Goal: Task Accomplishment & Management: Use online tool/utility

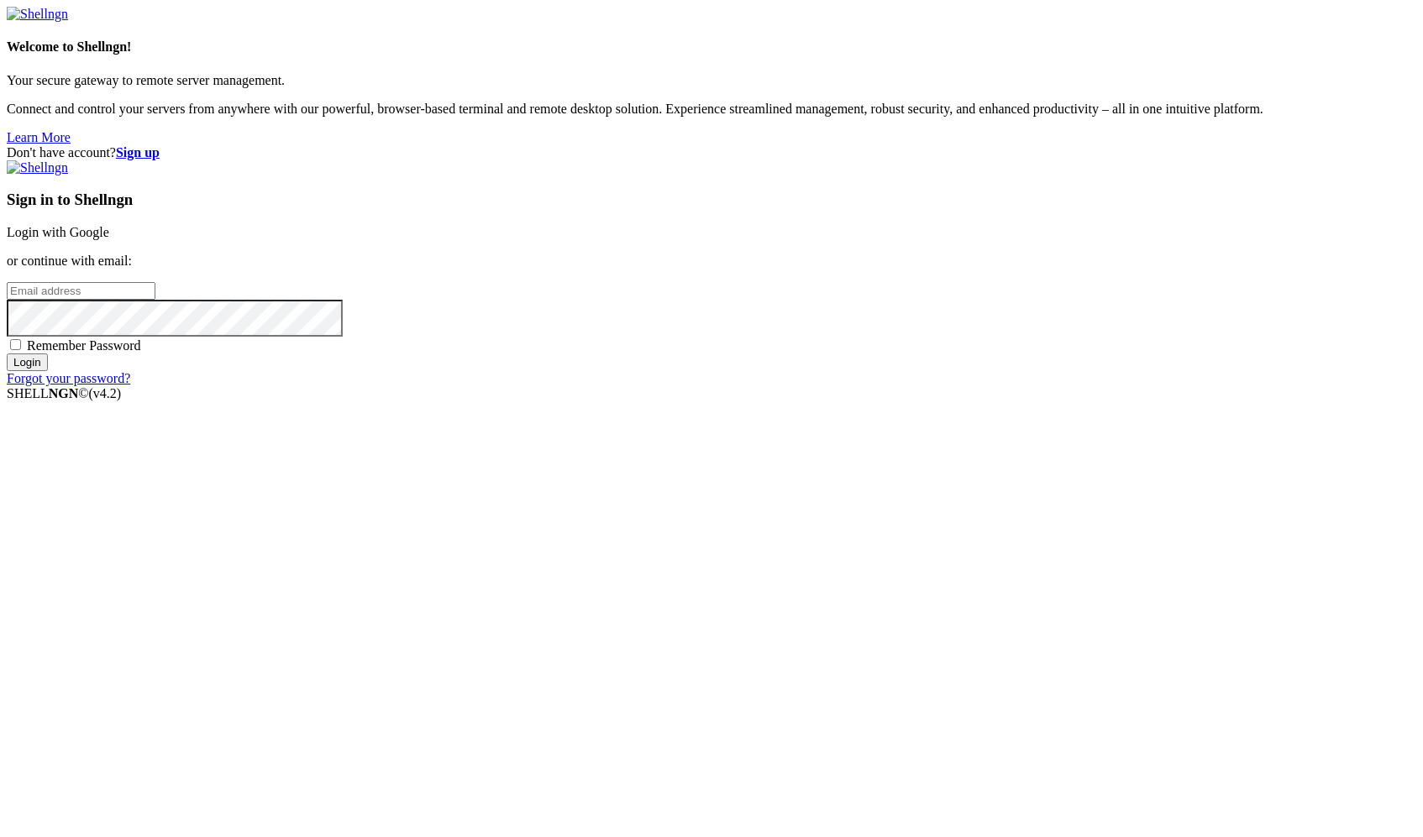
click at [109, 239] on link "Login with Google" at bounding box center [58, 232] width 102 height 14
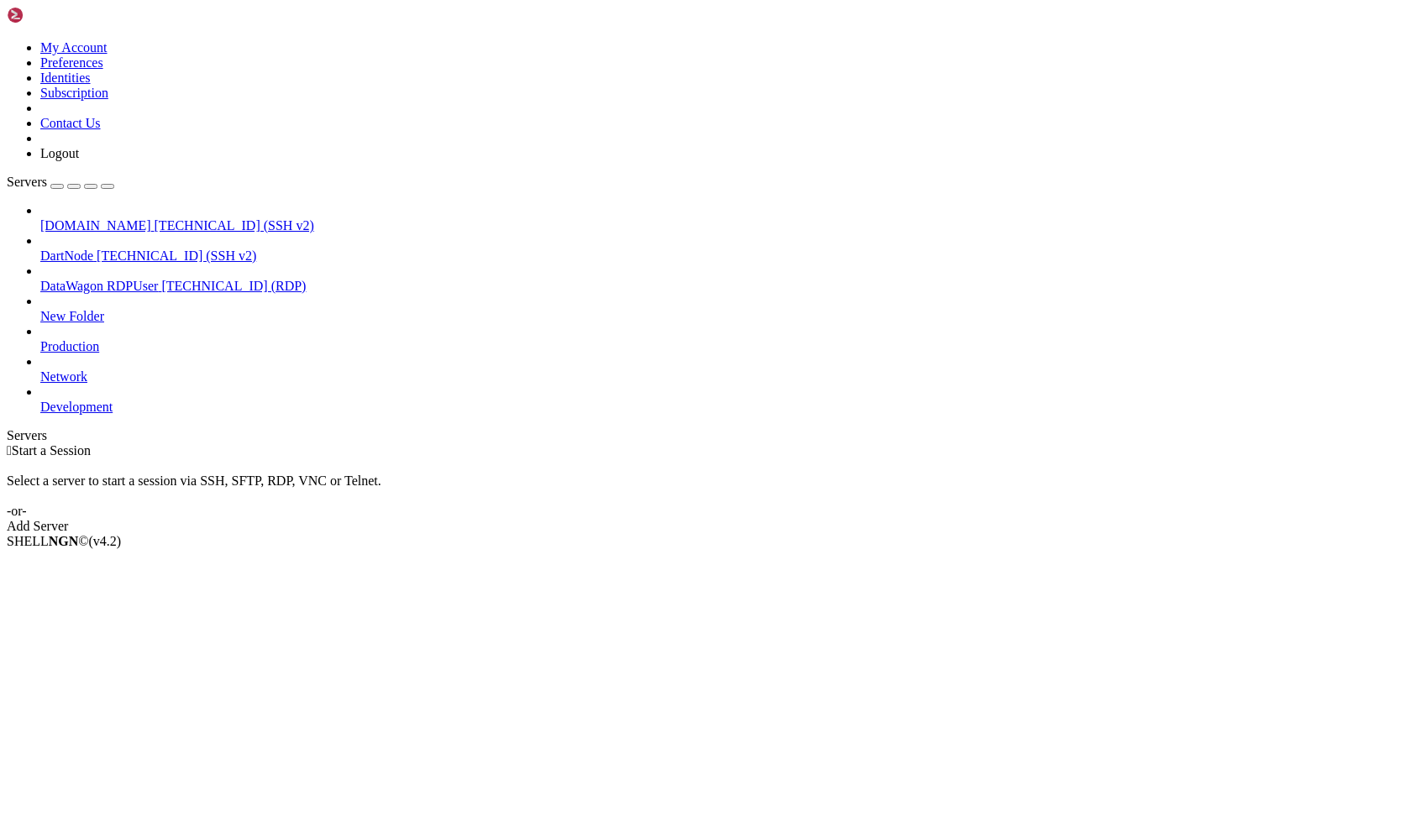
click at [130, 218] on span "[DOMAIN_NAME]" at bounding box center [95, 225] width 111 height 14
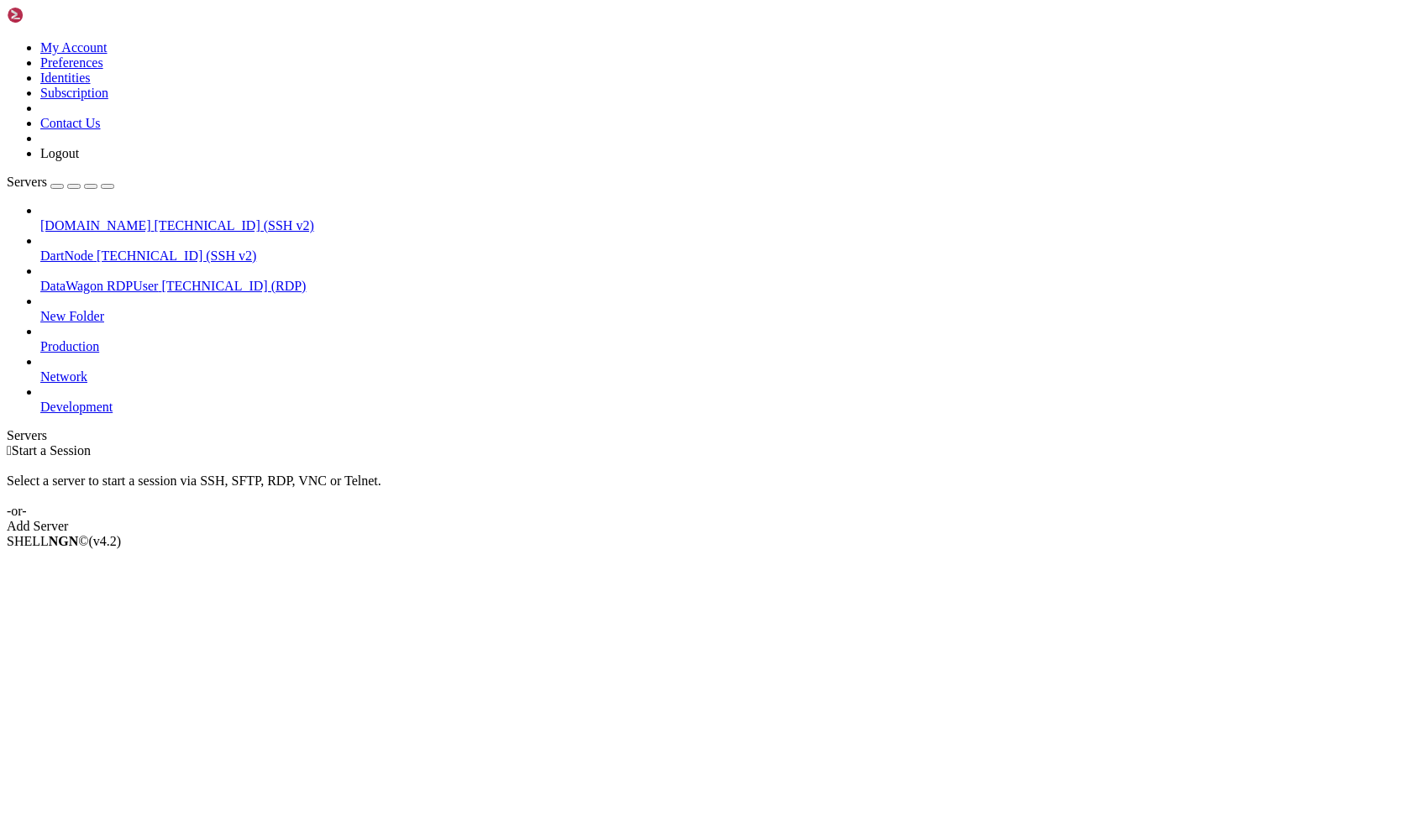
click at [110, 218] on span "[DOMAIN_NAME]" at bounding box center [95, 225] width 111 height 14
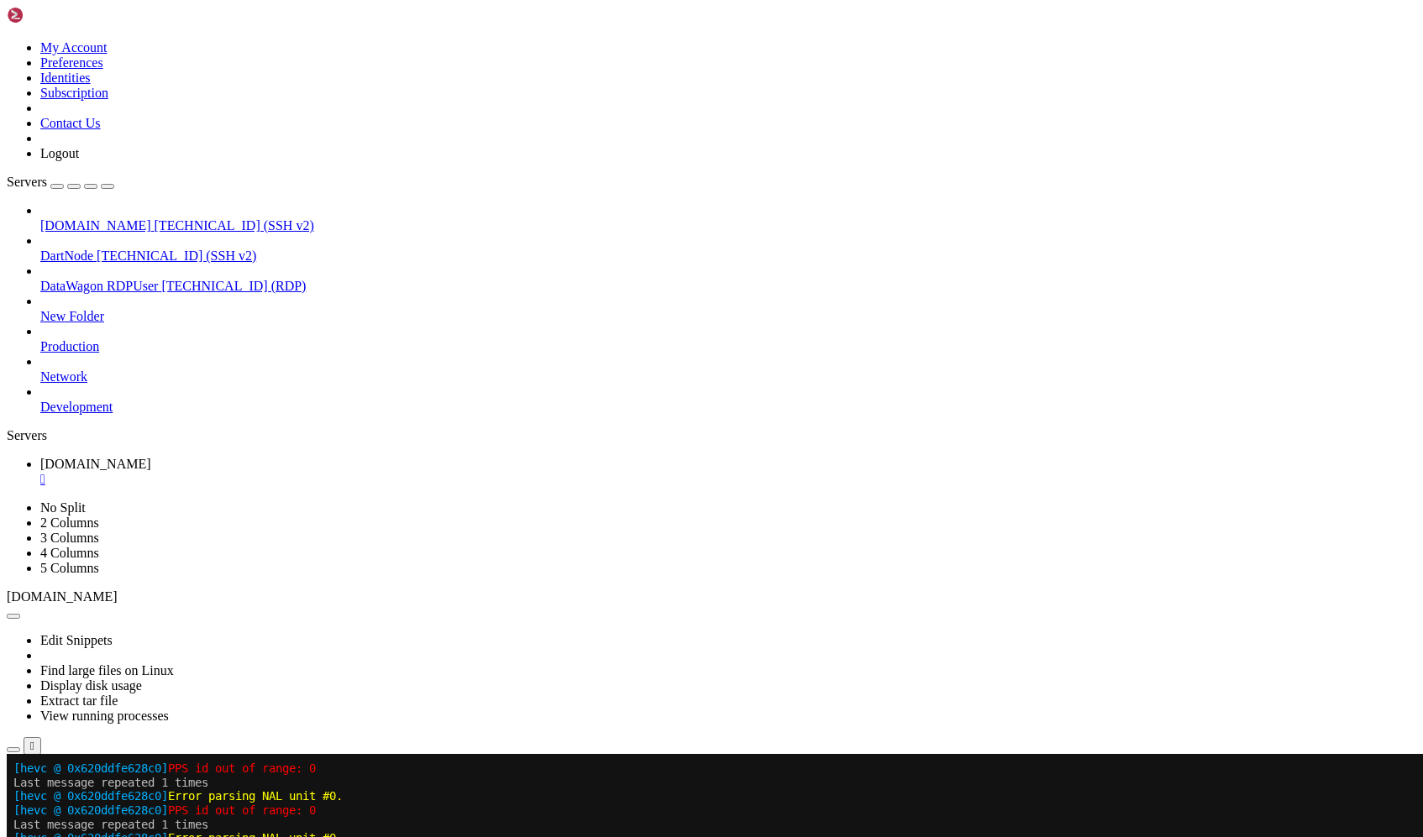
scroll to position [18027, 0]
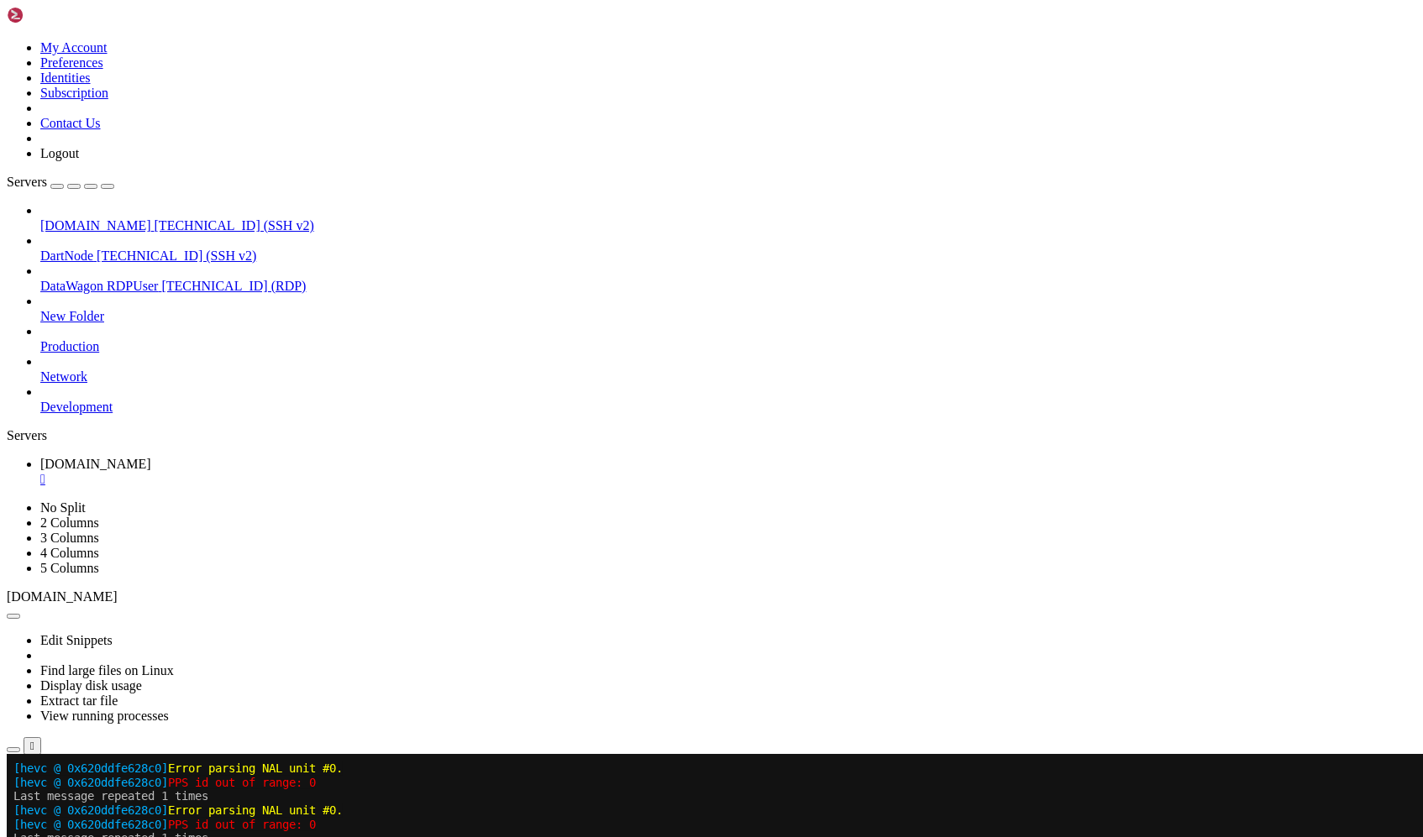
drag, startPoint x: 402, startPoint y: 1457, endPoint x: -12, endPoint y: 1329, distance: 433.3
copy div "Input #0, mpegts, from 'srt://[DOMAIN_NAME]:4001?streamid=IEGRLRd0QZxvwdifVxVZH…"
drag, startPoint x: 399, startPoint y: 1461, endPoint x: 203, endPoint y: 1405, distance: 203.4
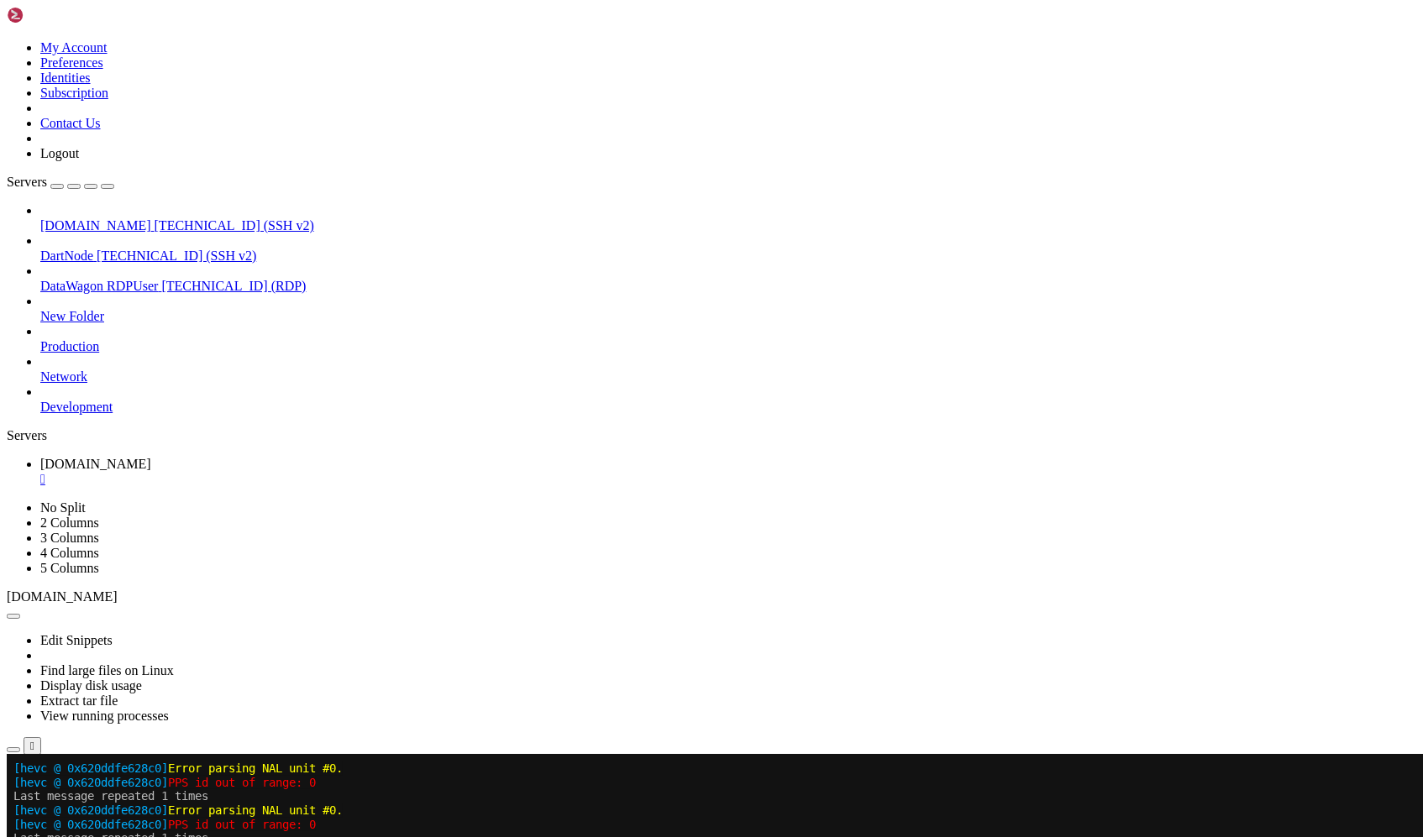
copy div "Input #0, mpegts, from 'srt://[DOMAIN_NAME]:4001?streamid=IEGRLRd0QZxvwdifVxVZH…"
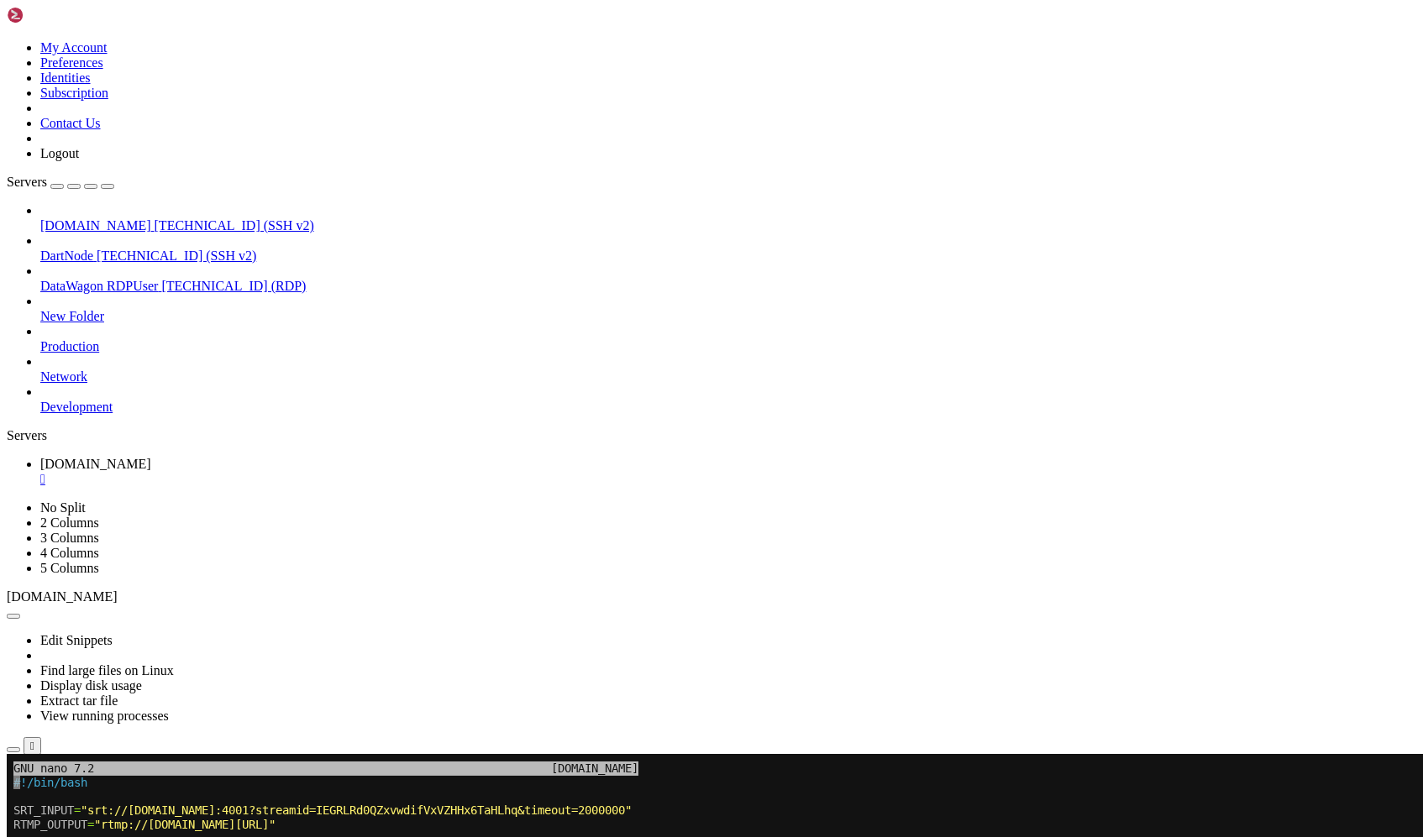
scroll to position [17356, 0]
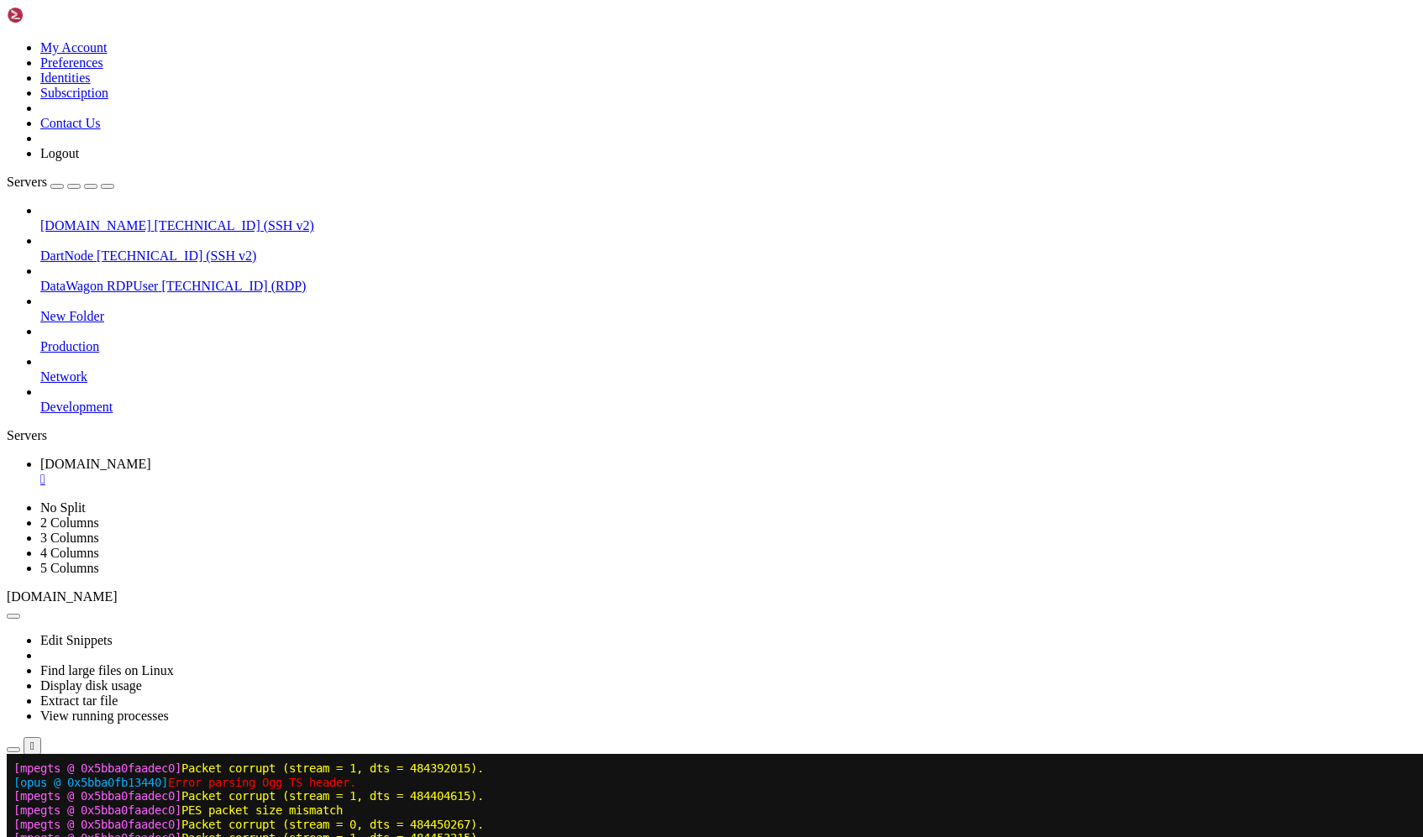
scroll to position [23501, 0]
drag, startPoint x: 267, startPoint y: 1466, endPoint x: -40, endPoint y: 1073, distance: 499.0
copy div "Input #0, mpegts, from 'srt://[DOMAIN_NAME]:4001?streamid=IEGRLRd0QZxvwdifVxVZH…"
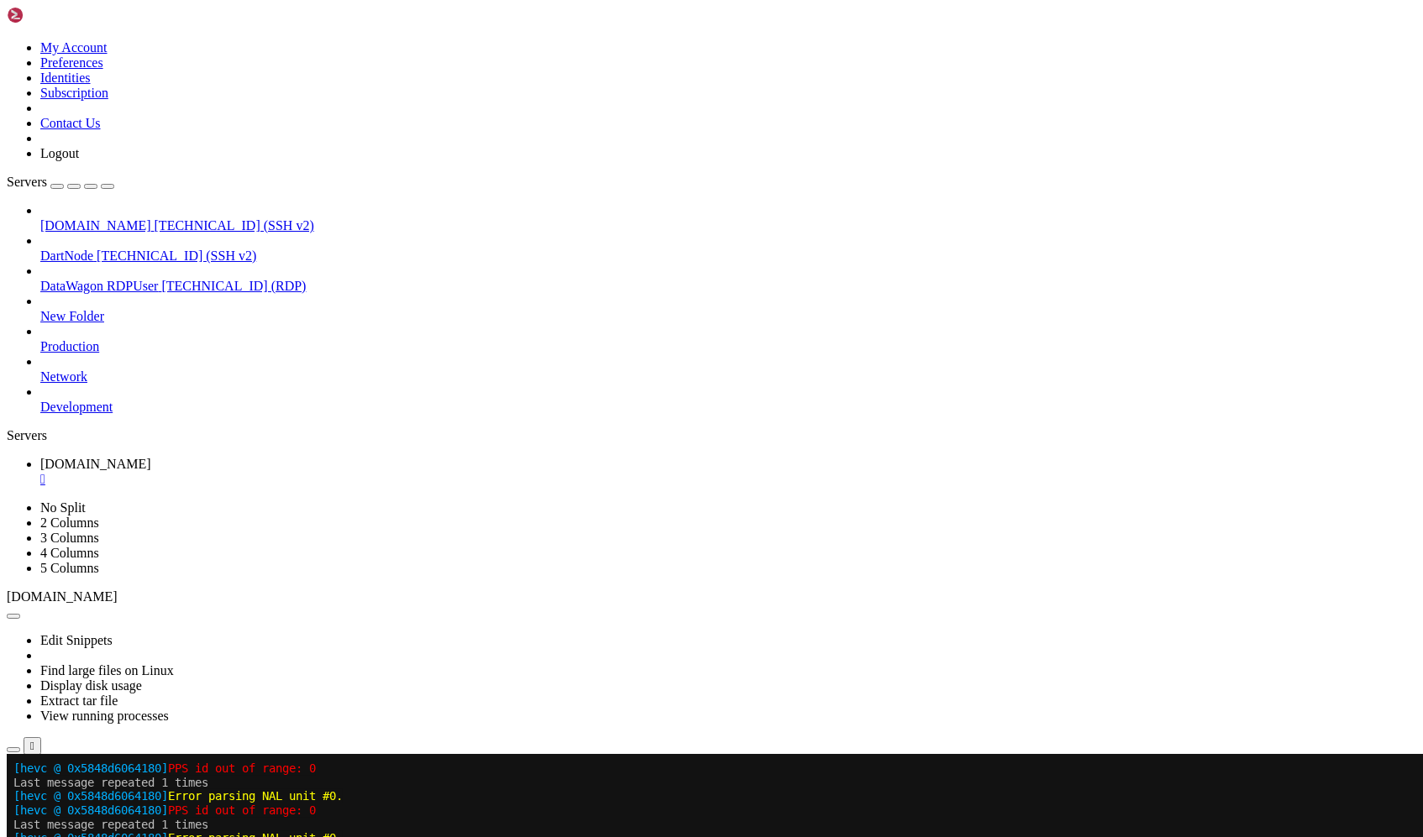
scroll to position [27928, 0]
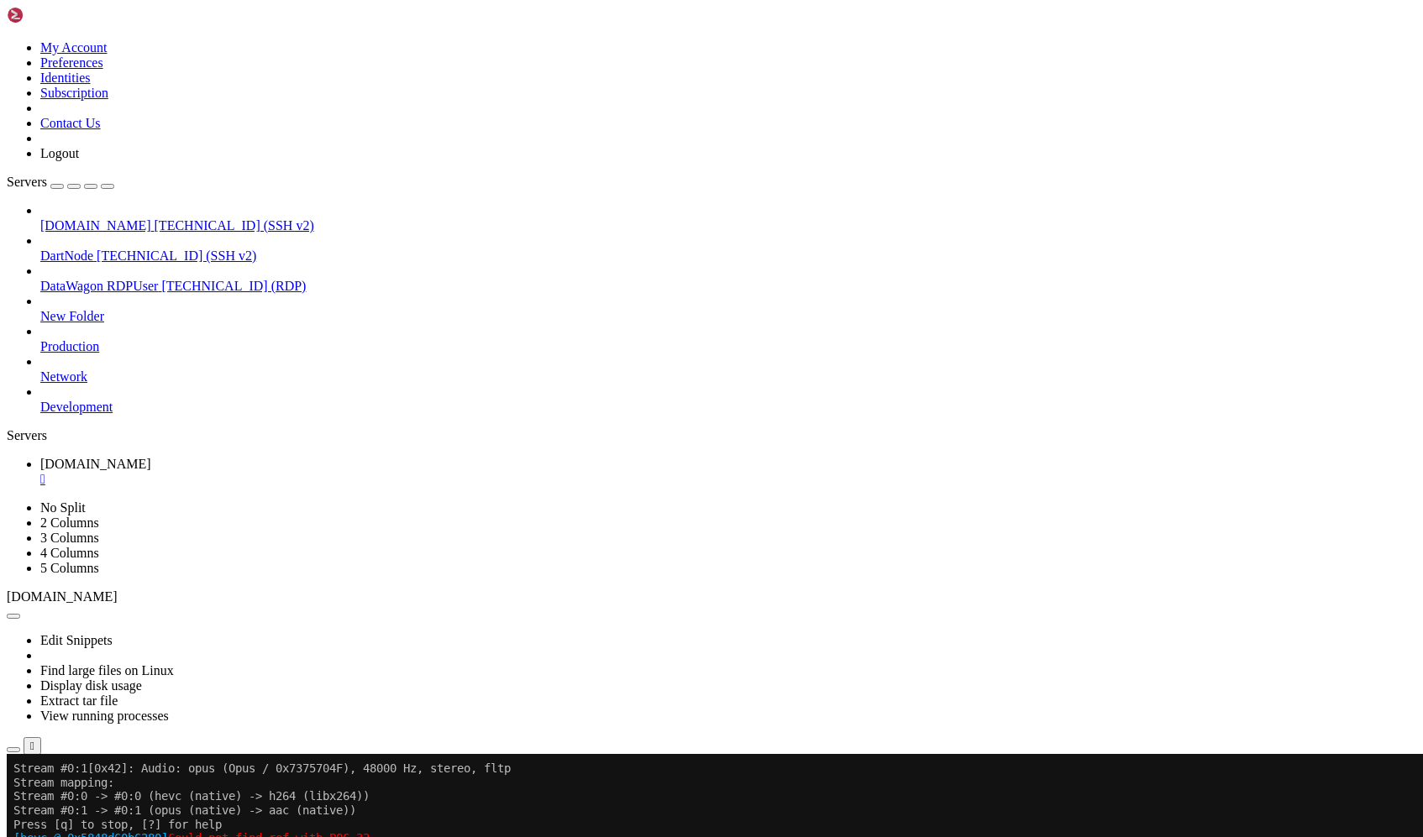
scroll to position [28263, 0]
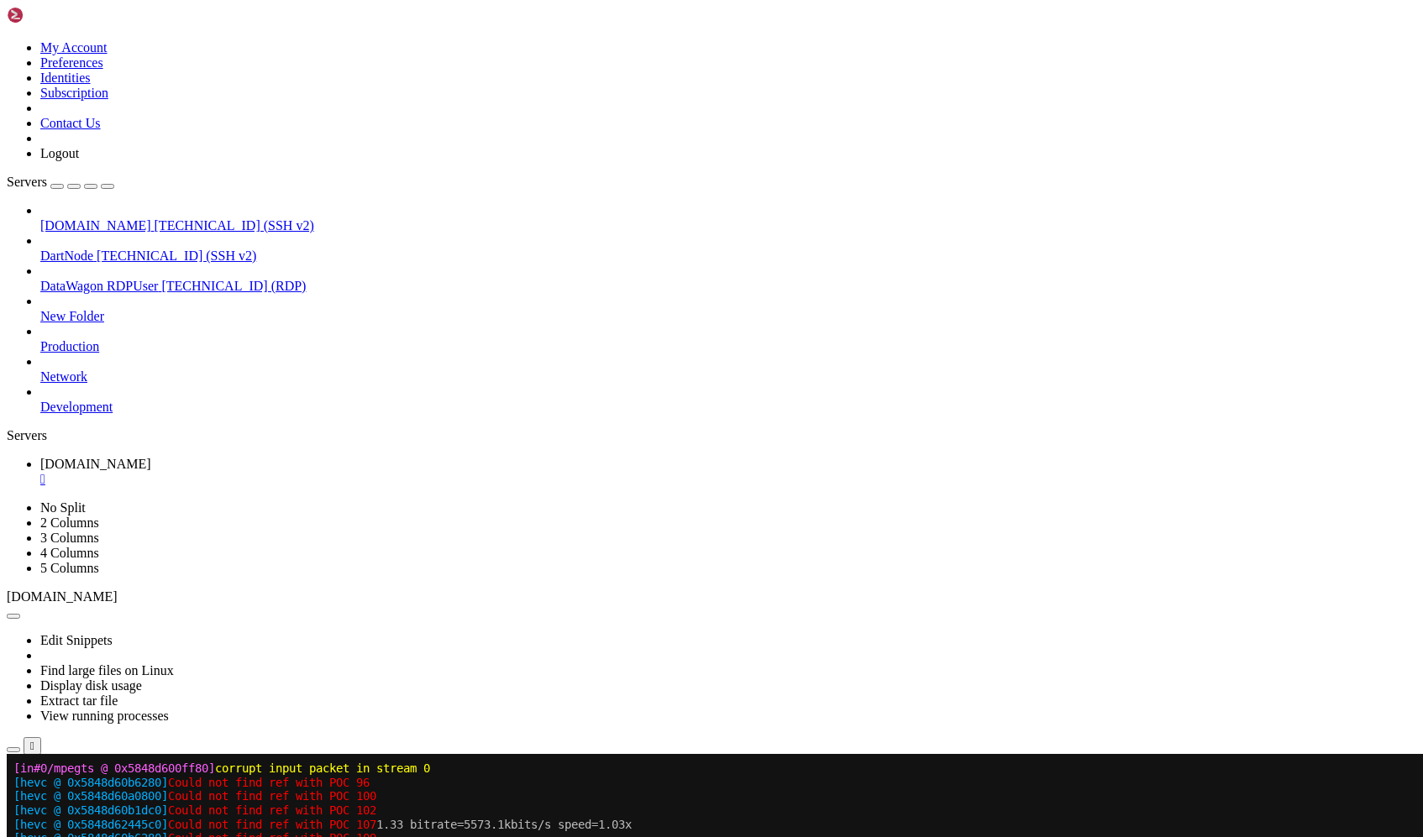
scroll to position [31586, 0]
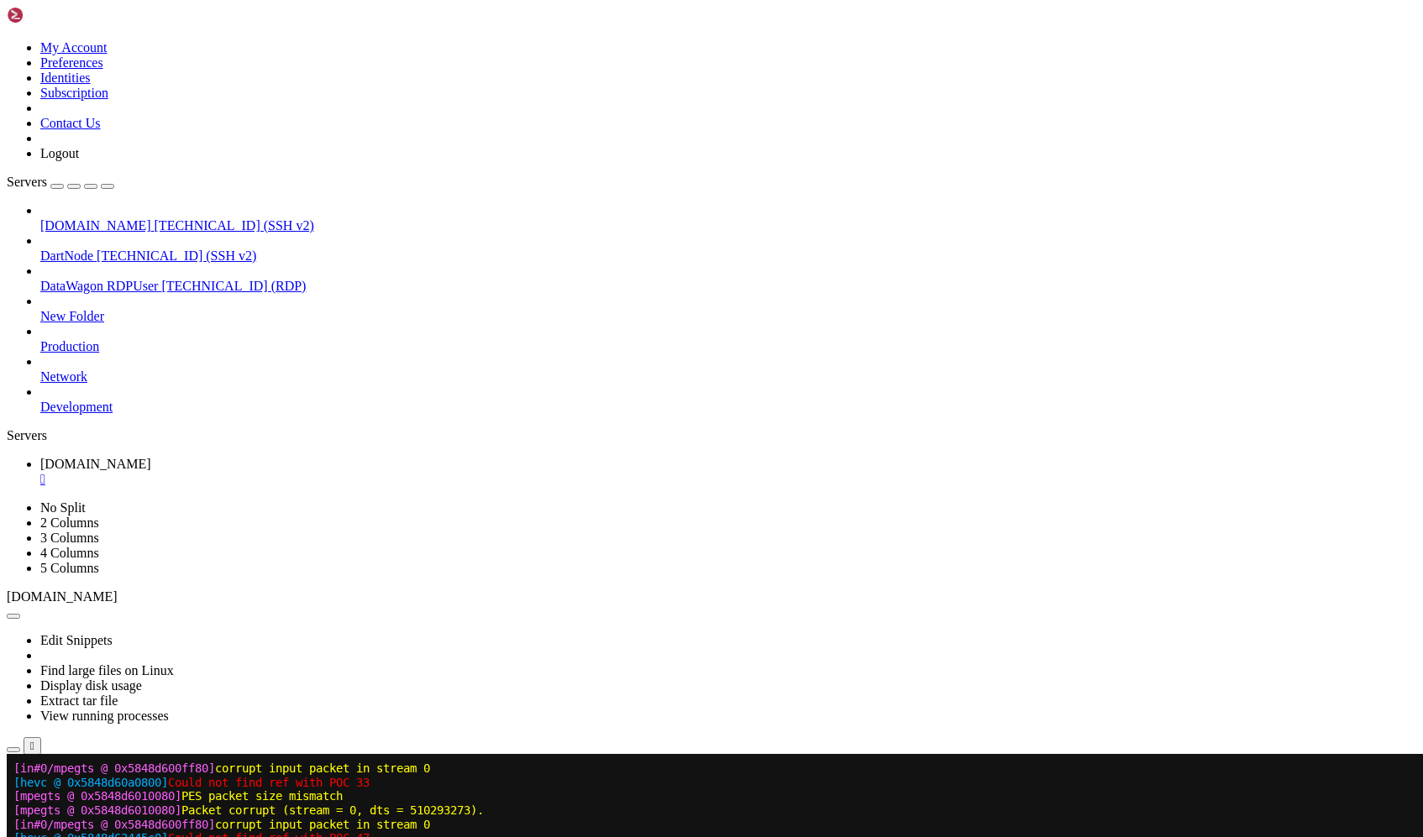
scroll to position [31824, 0]
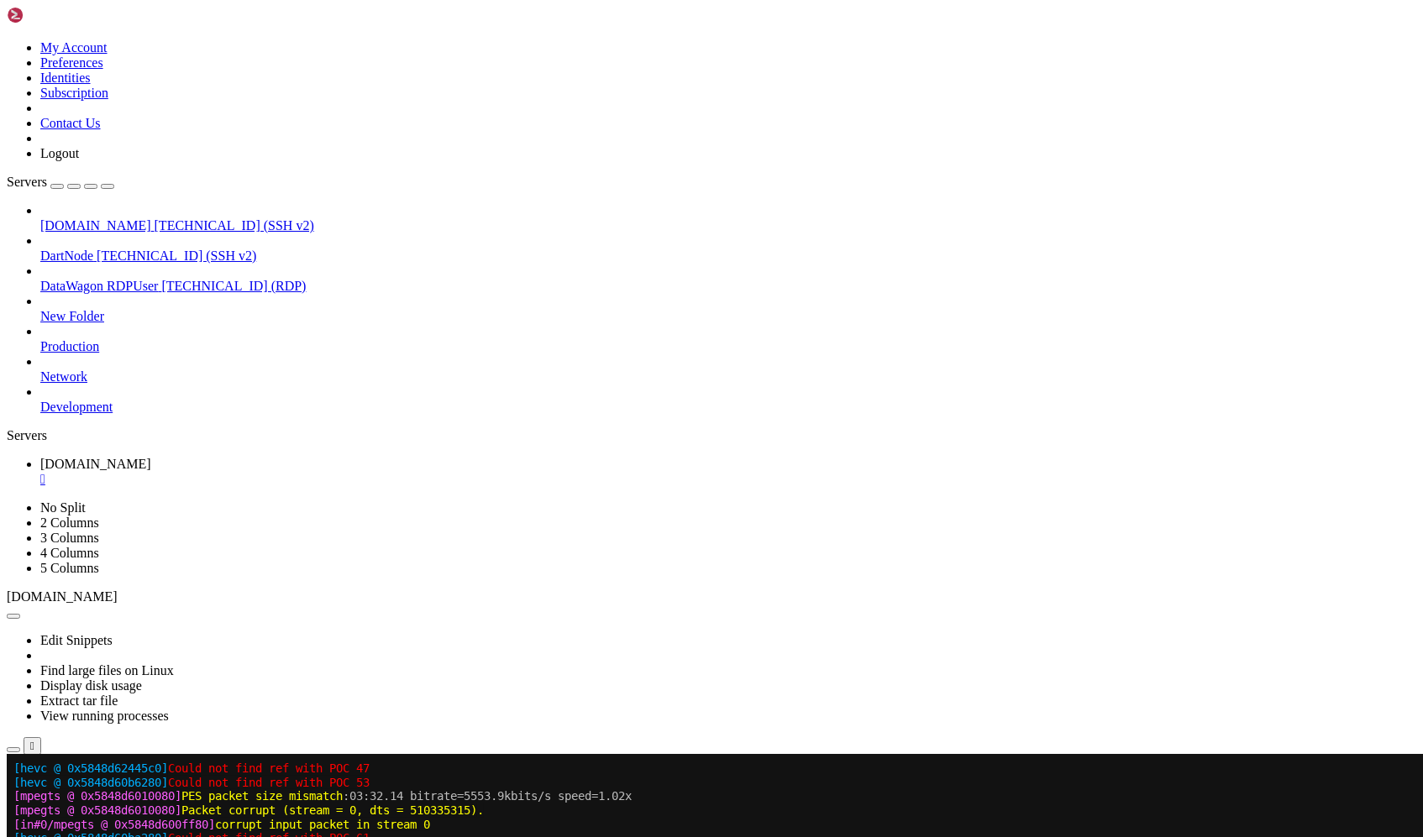
scroll to position [32033, 0]
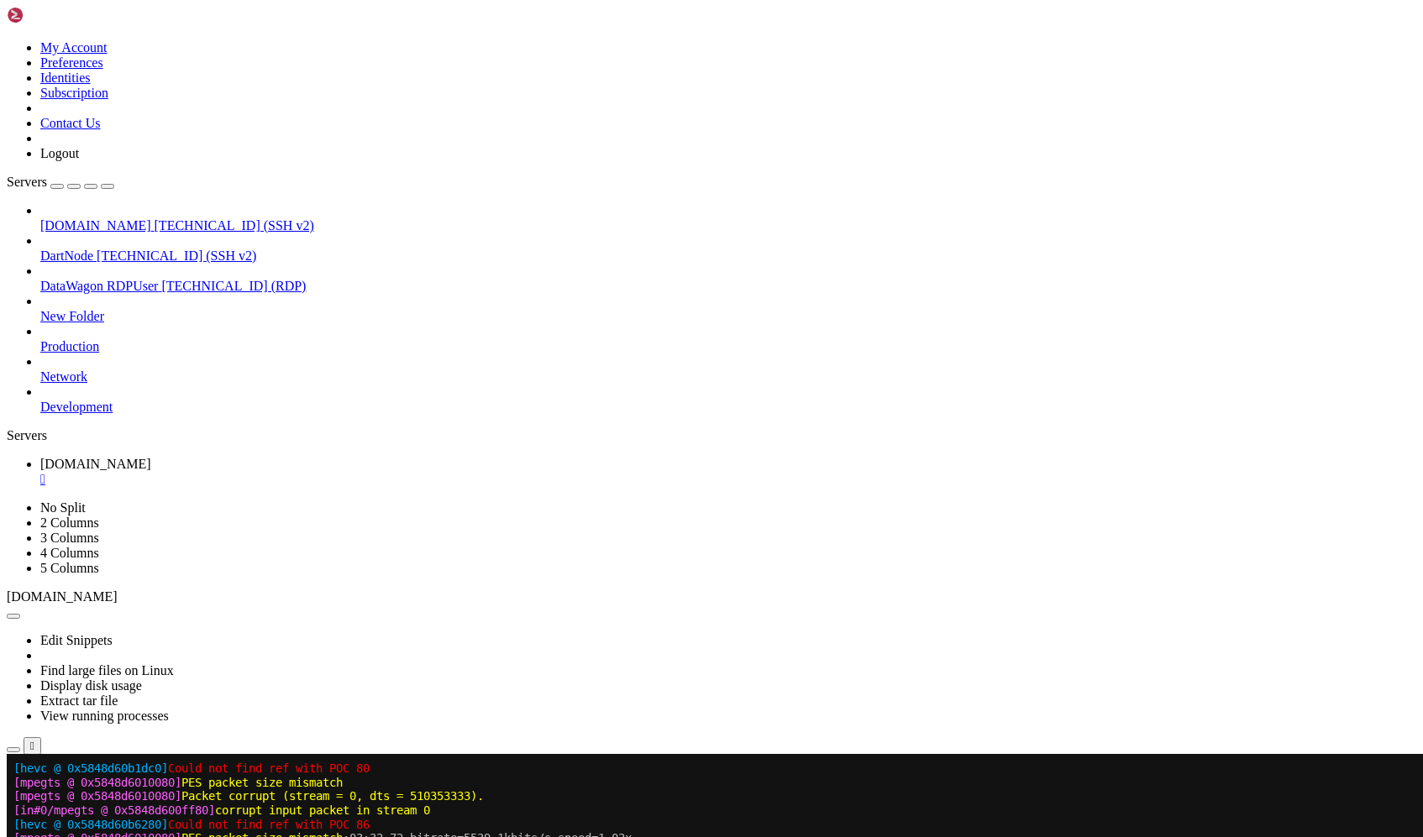
scroll to position [32047, 0]
click at [352, 472] on div "" at bounding box center [728, 479] width 1376 height 15
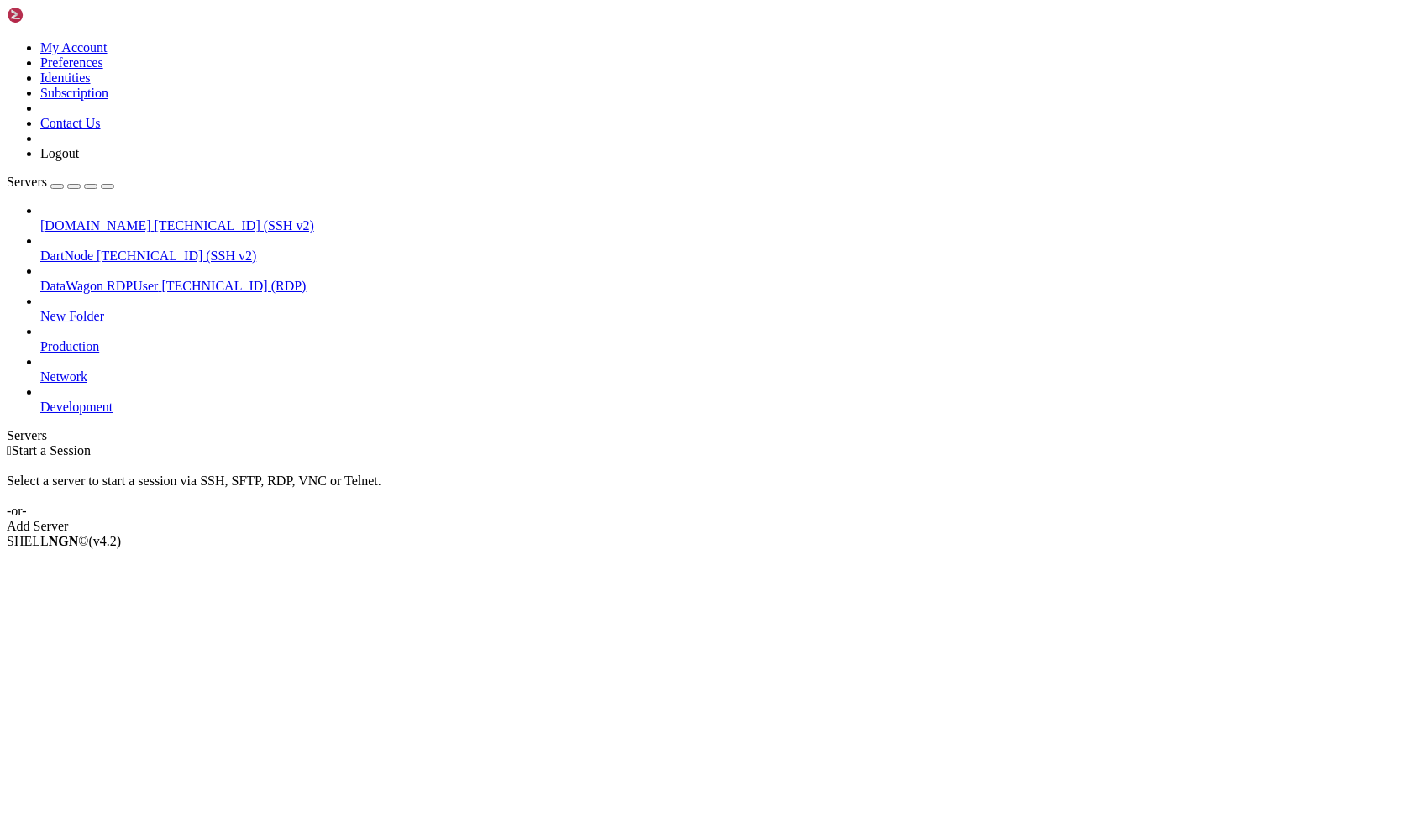
click at [493, 444] on div " Start a Session" at bounding box center [711, 451] width 1409 height 15
click at [44, 218] on link "[DOMAIN_NAME] [TECHNICAL_ID] (SSH v2)" at bounding box center [728, 225] width 1376 height 15
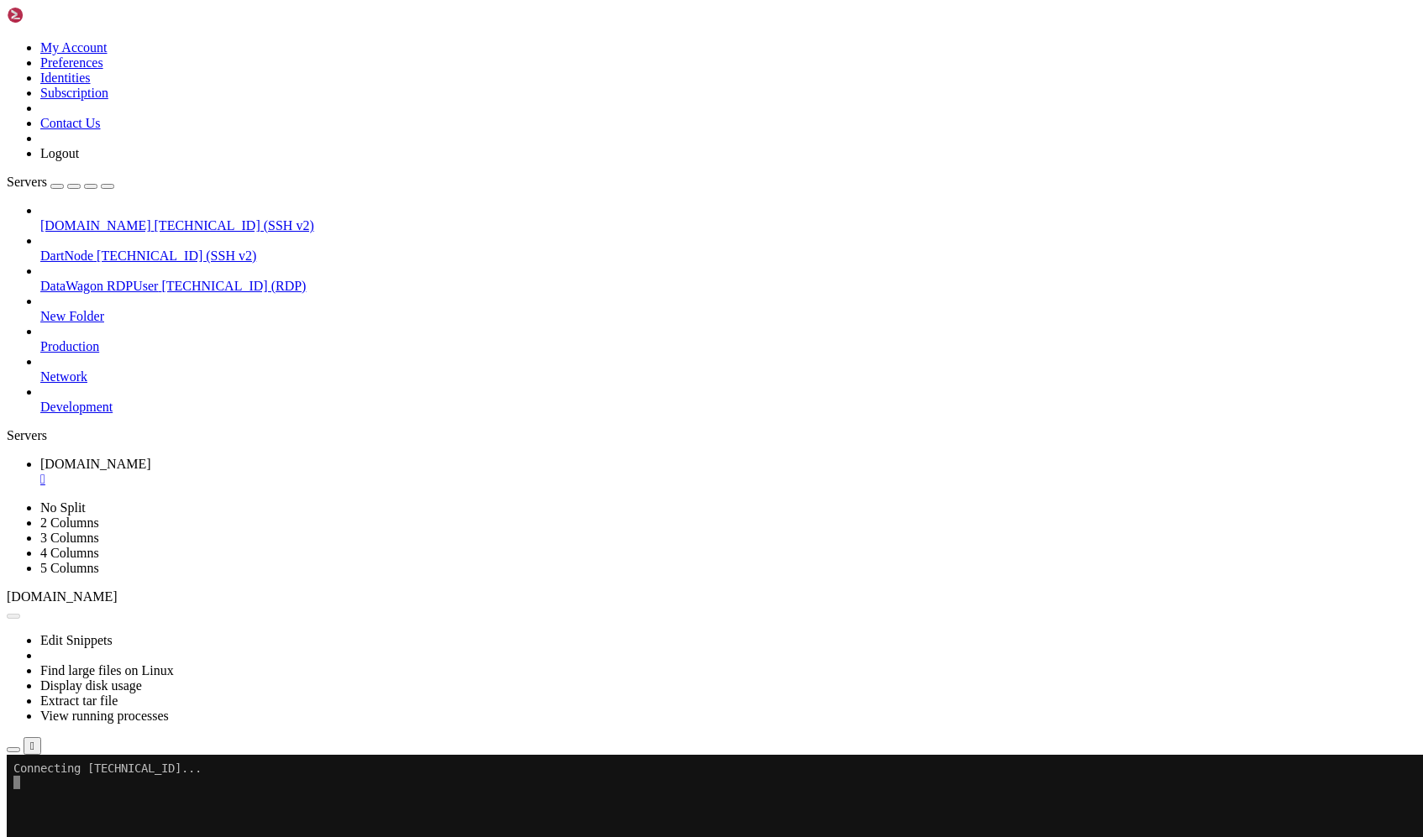
scroll to position [0, 0]
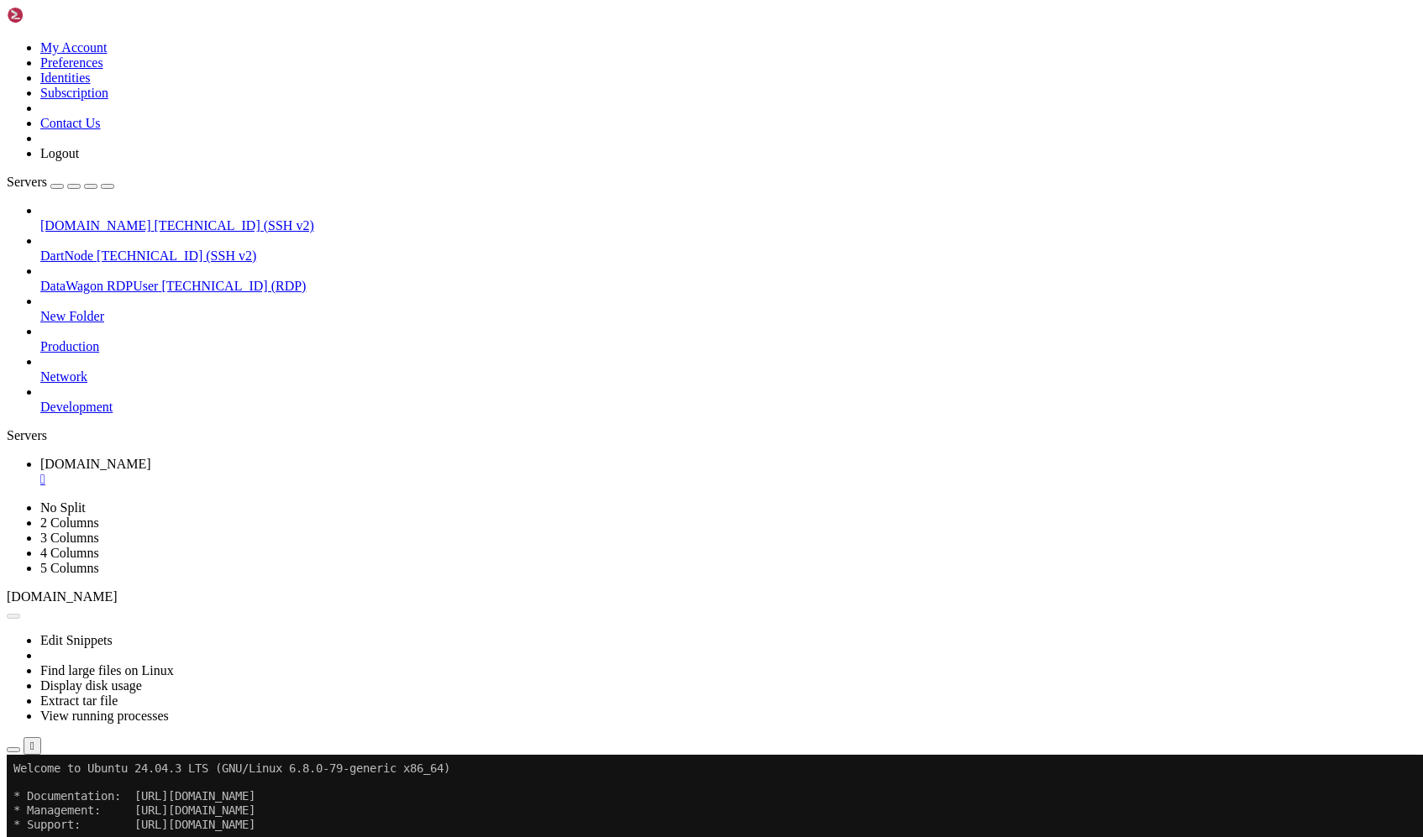
click at [74, 802] on button "Reconnect" at bounding box center [40, 811] width 67 height 18
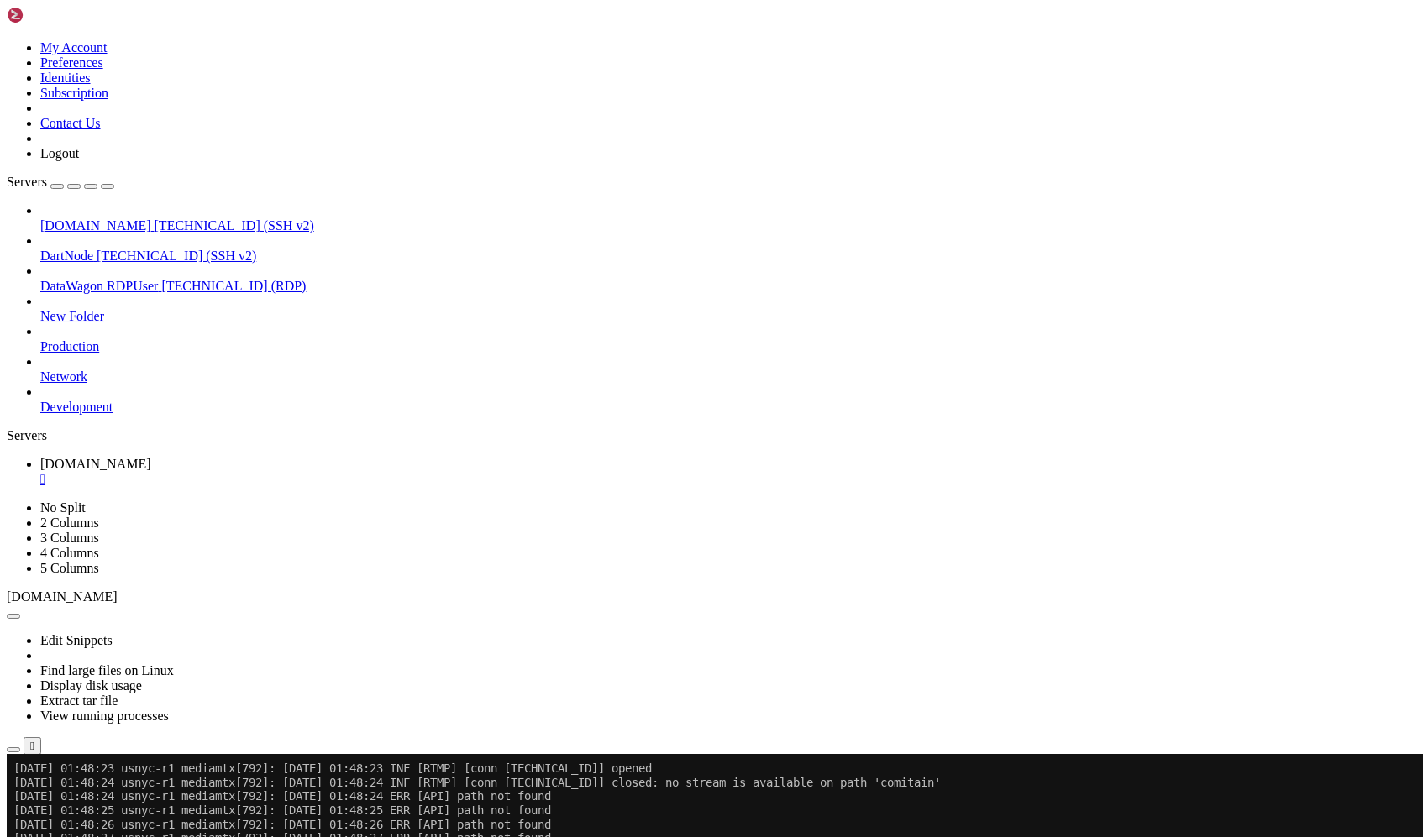
scroll to position [4816, 0]
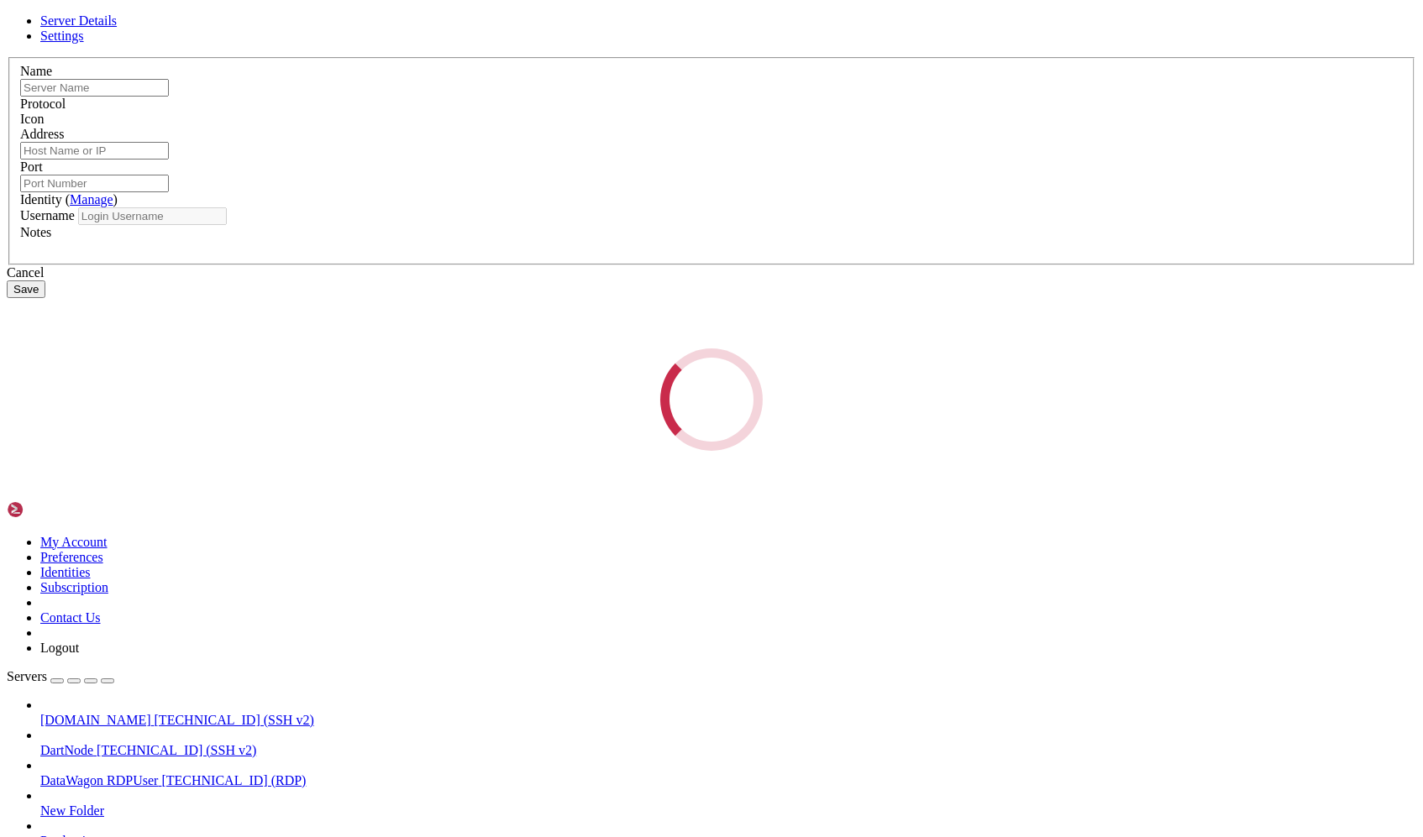
type input "[DOMAIN_NAME]"
type input "[TECHNICAL_ID]"
type input "22"
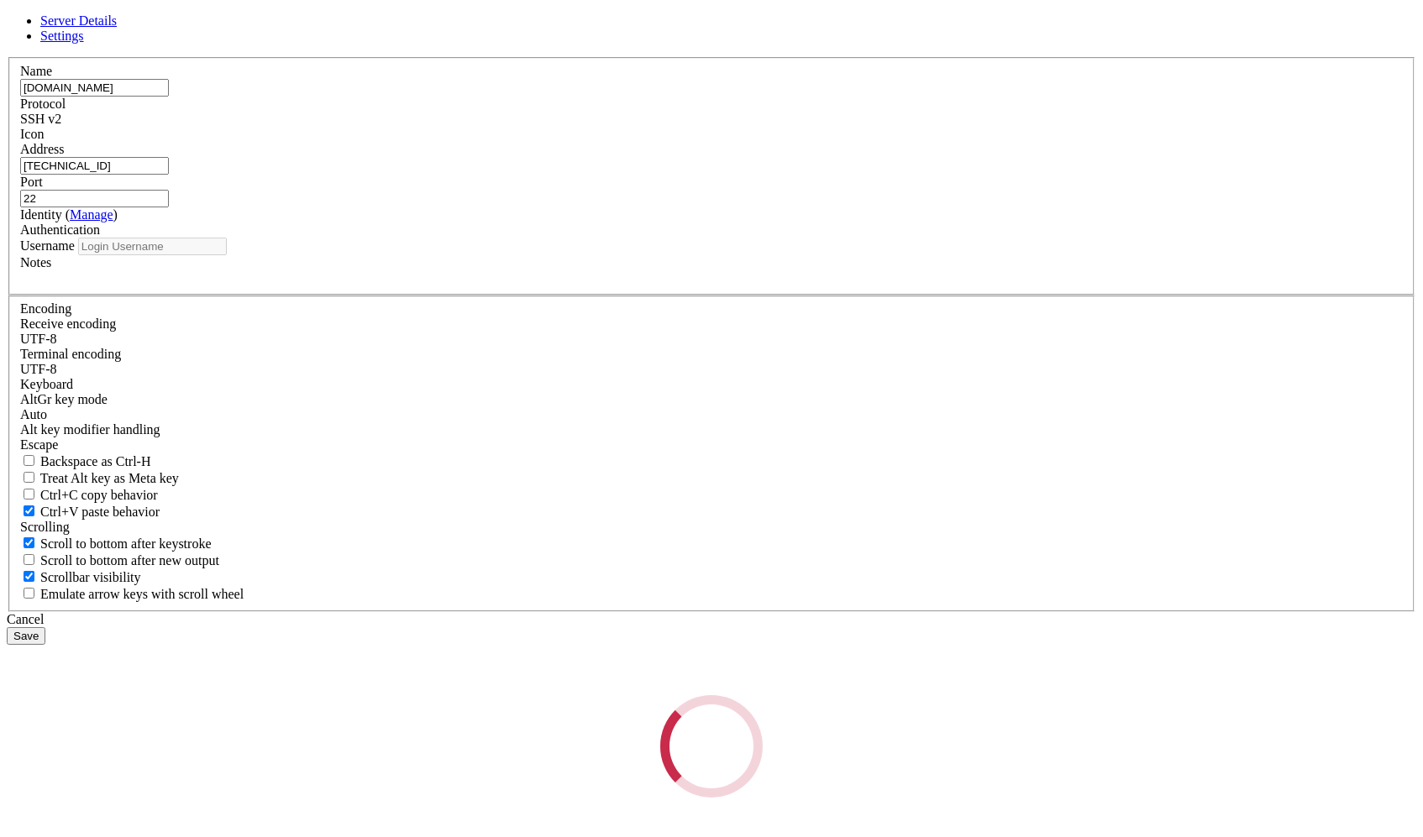
type input "root"
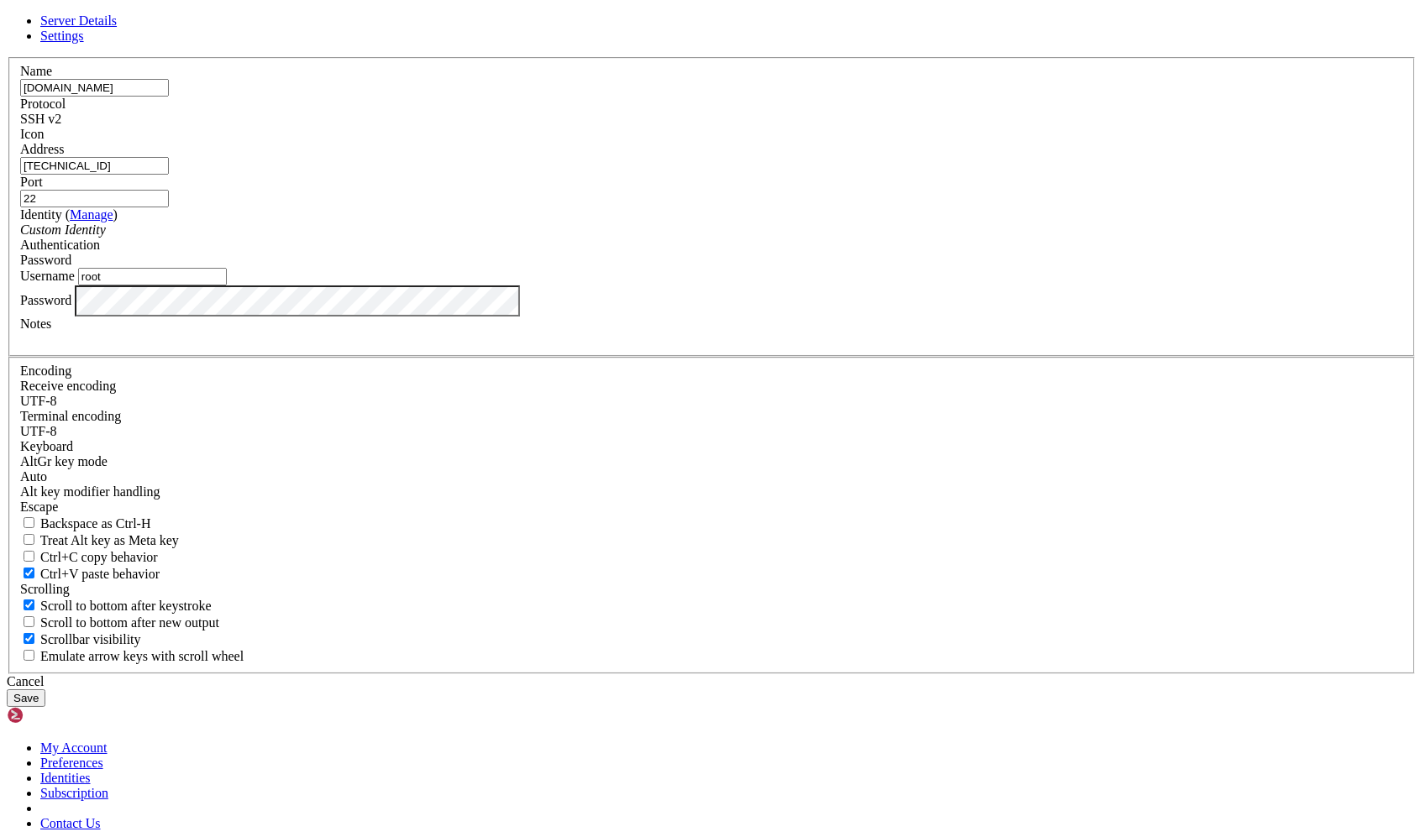
click at [169, 175] on input "[TECHNICAL_ID]" at bounding box center [94, 166] width 149 height 18
click at [7, 57] on icon at bounding box center [7, 57] width 0 height 0
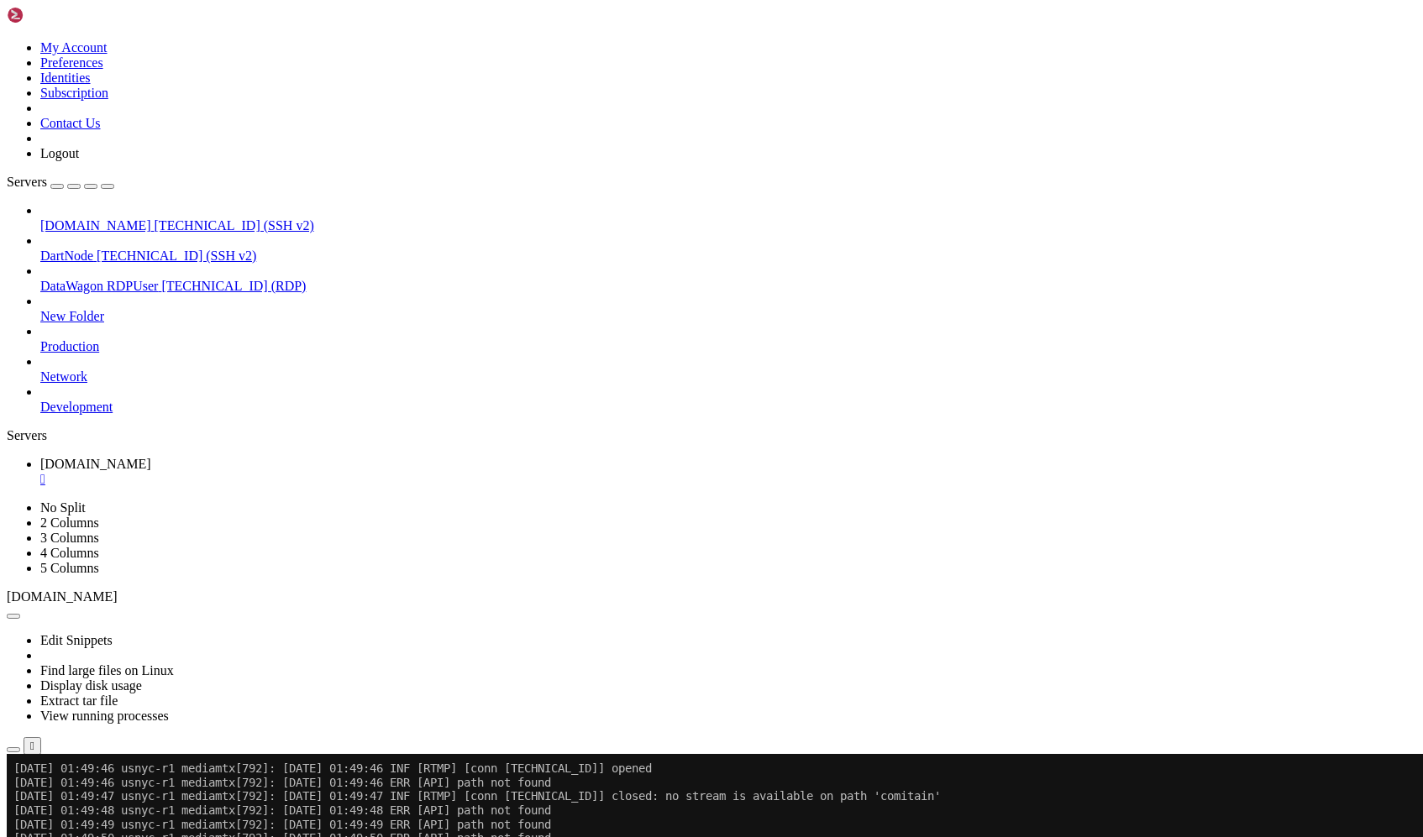
scroll to position [6199, 0]
drag, startPoint x: 641, startPoint y: 1316, endPoint x: 703, endPoint y: 1348, distance: 69.9
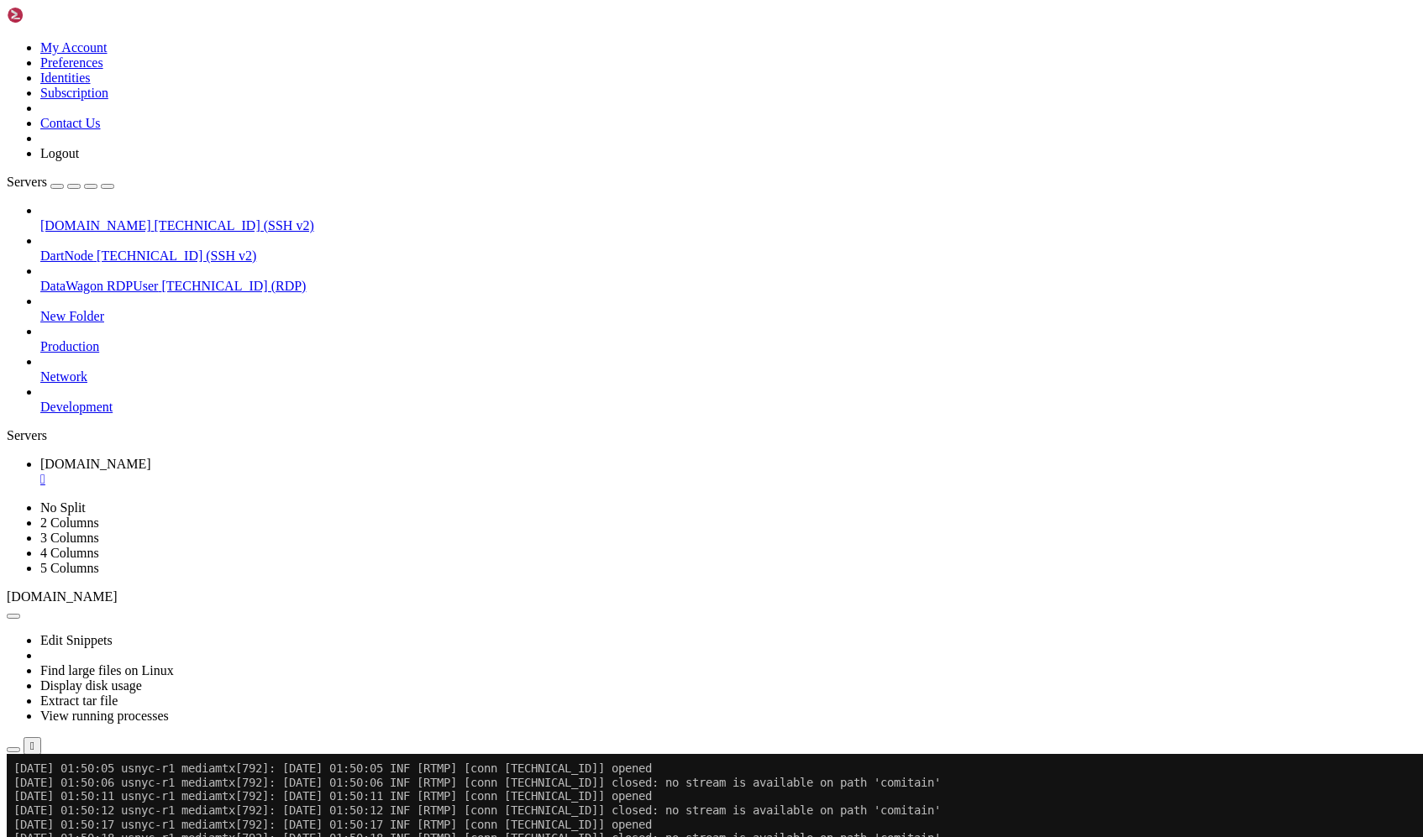
drag, startPoint x: 524, startPoint y: 1083, endPoint x: 671, endPoint y: 1231, distance: 208.5
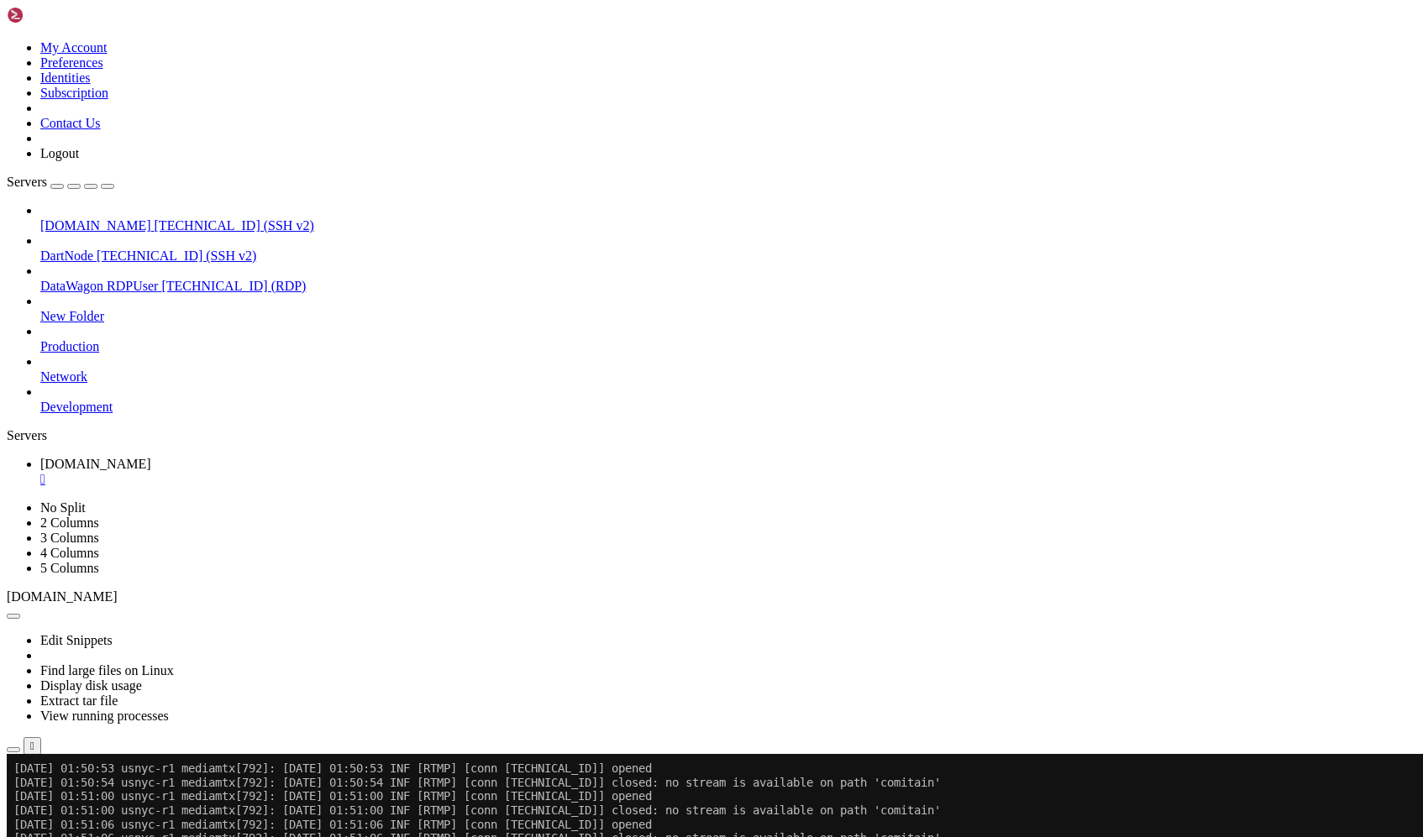
drag, startPoint x: 335, startPoint y: 1231, endPoint x: 551, endPoint y: 1298, distance: 225.8
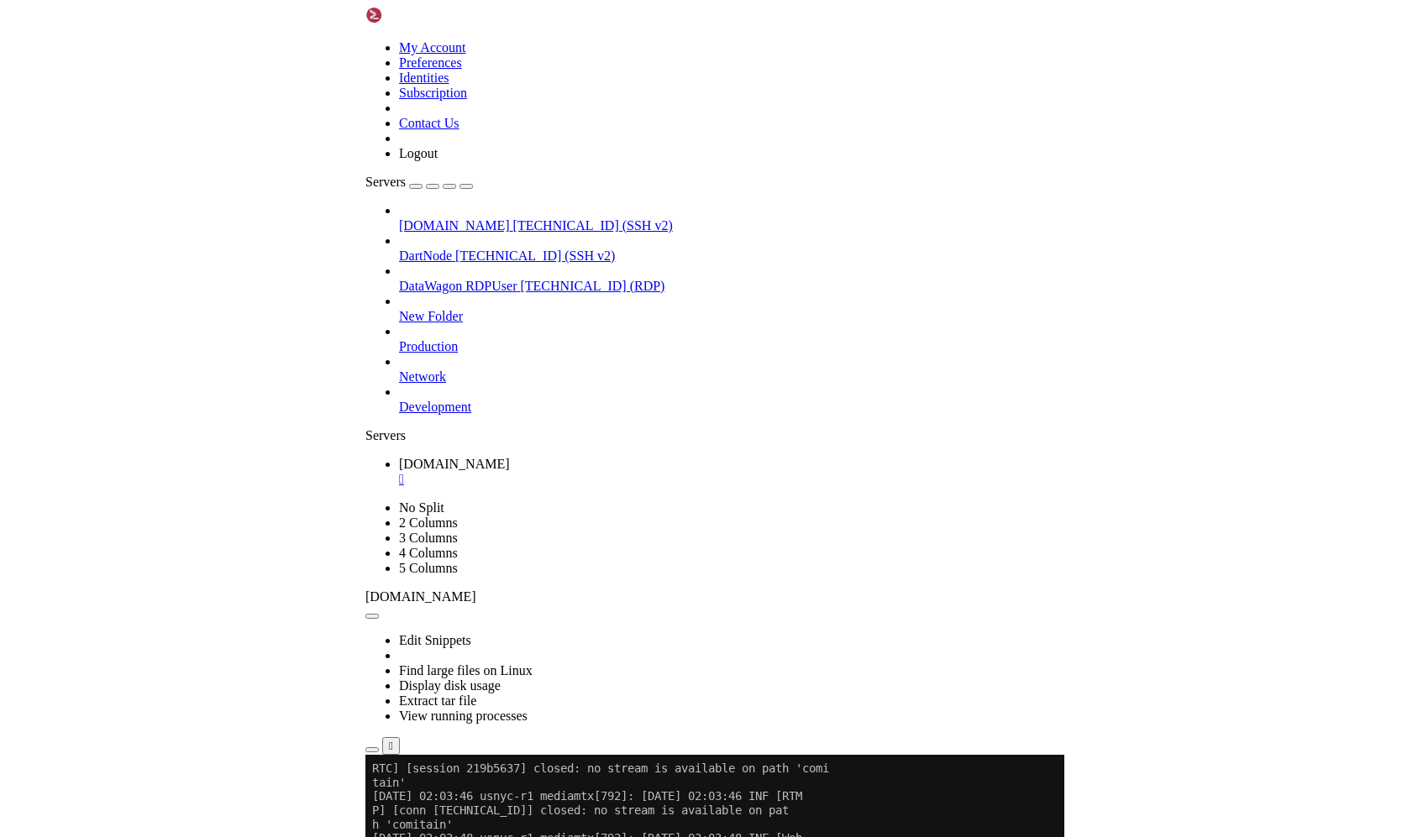
scroll to position [10836, 0]
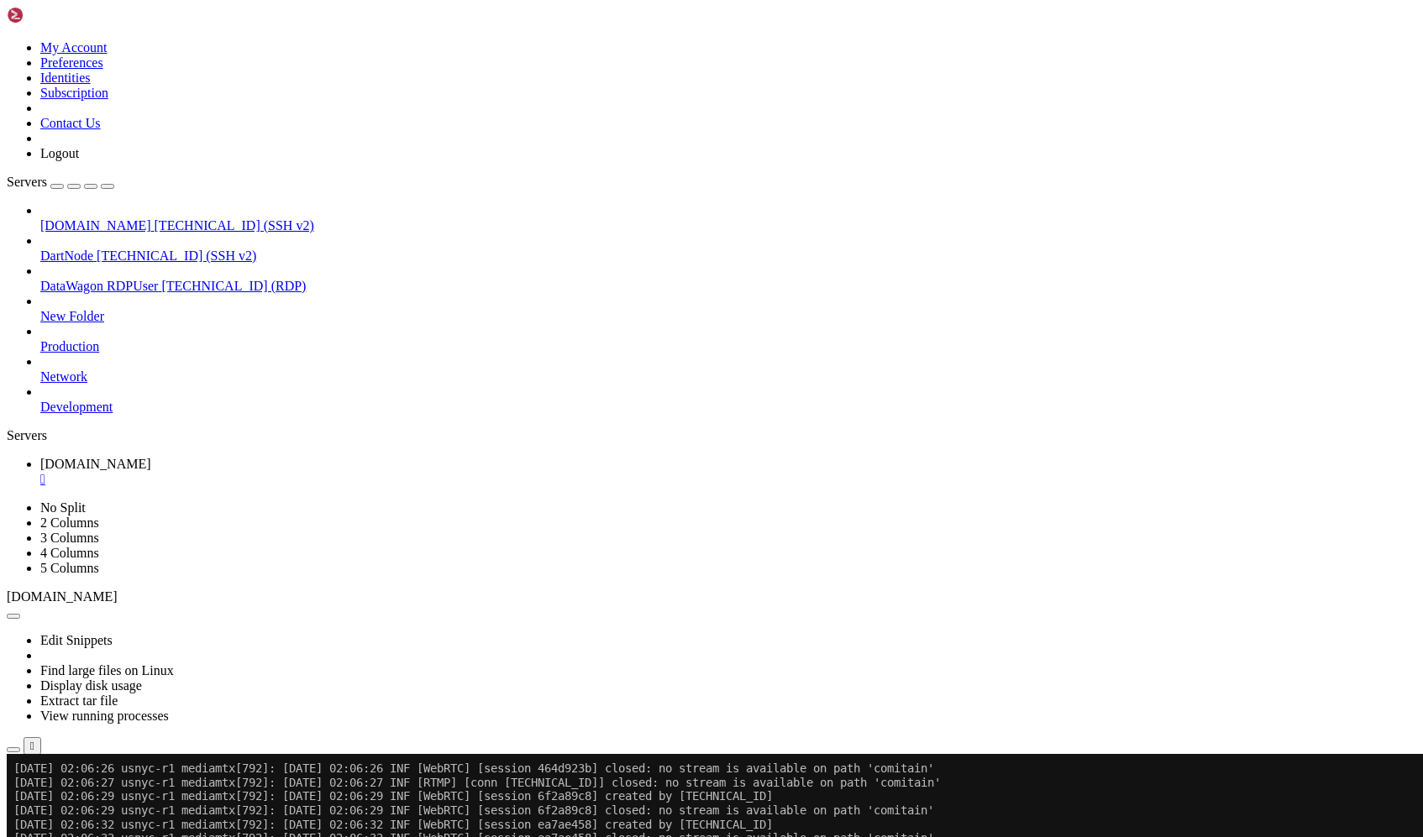
scroll to position [13322, 0]
